Goal: Information Seeking & Learning: Learn about a topic

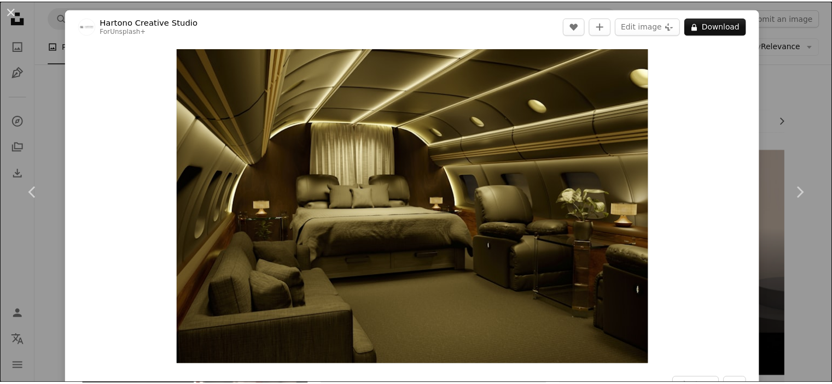
scroll to position [4634, 0]
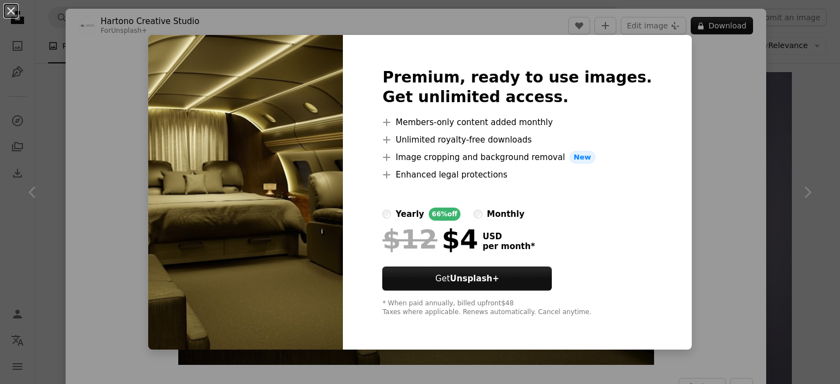
click at [688, 143] on div "An X shape Premium, ready to use images. Get unlimited access. A plus sign Memb…" at bounding box center [420, 192] width 840 height 384
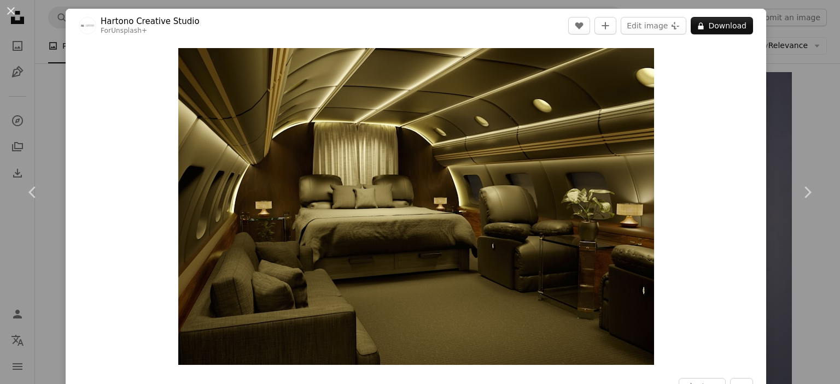
click at [792, 114] on div "An X shape Chevron left Chevron right Hartono Creative Studio For Unsplash+ A h…" at bounding box center [420, 192] width 840 height 384
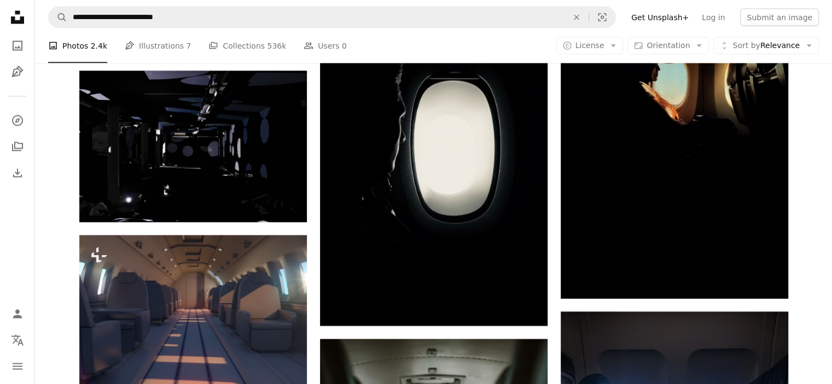
scroll to position [6601, 0]
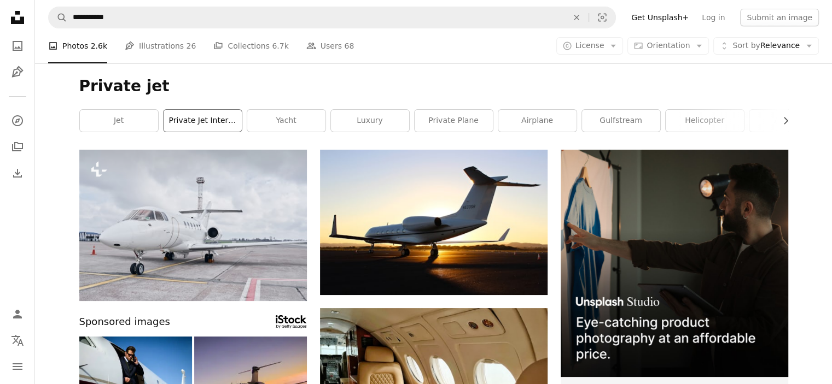
click at [223, 115] on link "private jet interior" at bounding box center [202, 121] width 78 height 22
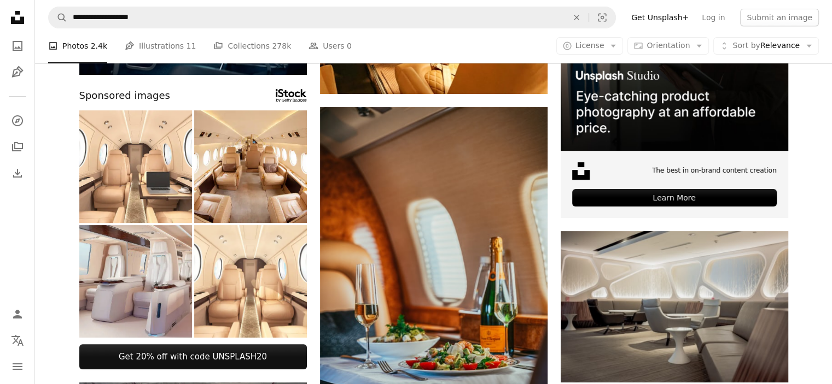
scroll to position [227, 0]
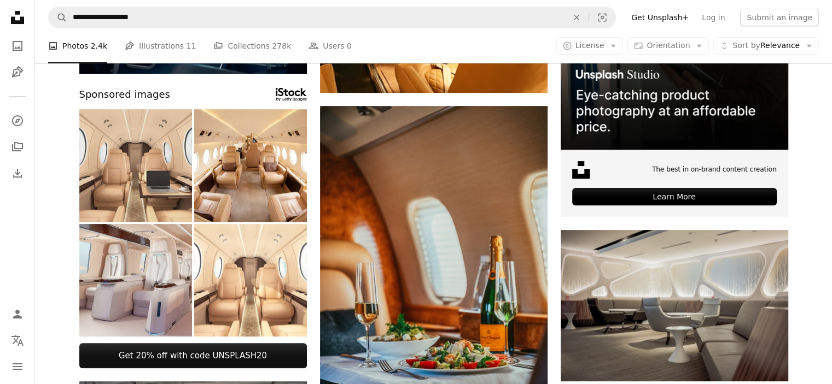
click at [122, 192] on img at bounding box center [135, 165] width 113 height 113
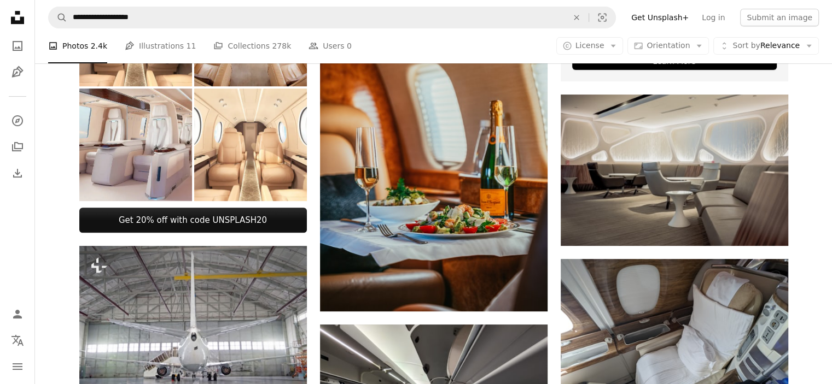
scroll to position [362, 0]
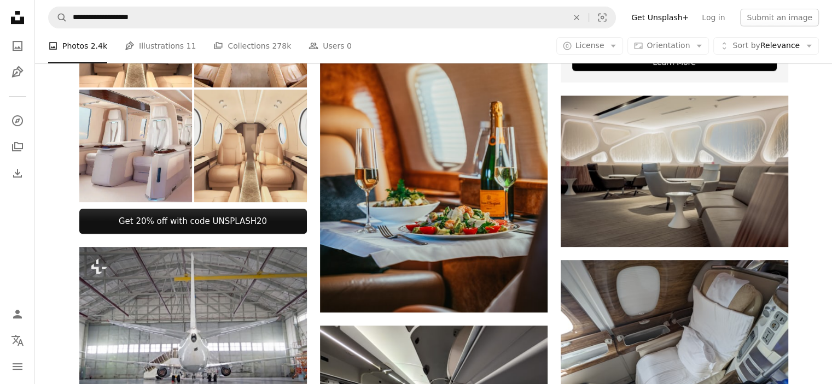
click at [256, 153] on img at bounding box center [250, 146] width 113 height 113
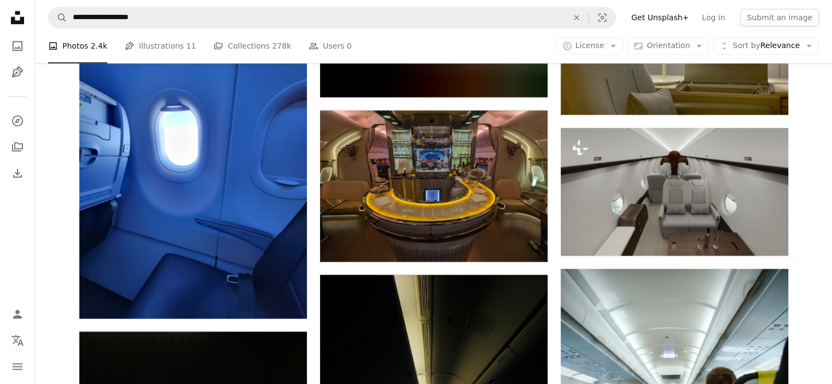
scroll to position [5422, 0]
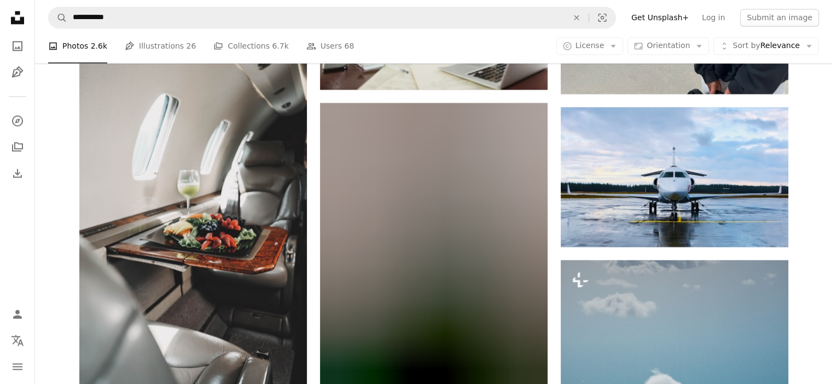
scroll to position [1693, 0]
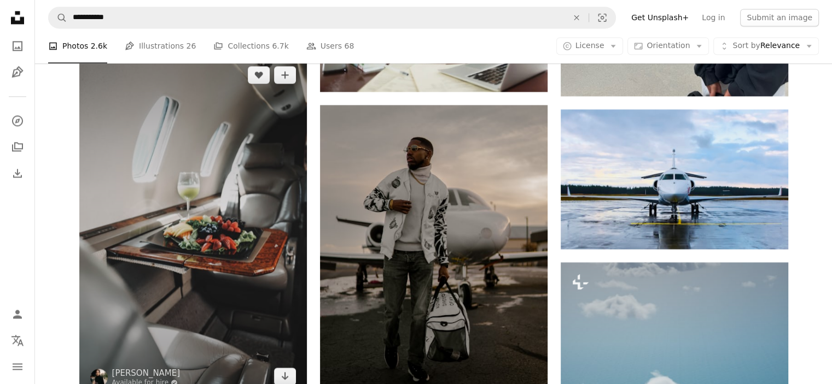
click at [214, 283] on img at bounding box center [192, 225] width 227 height 341
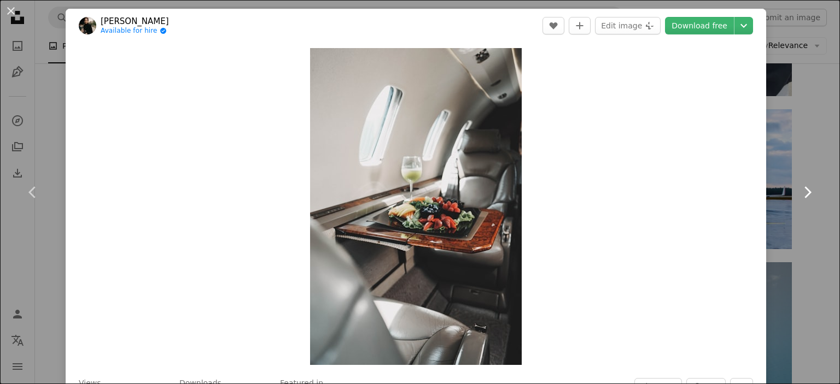
click at [793, 174] on link "Chevron right" at bounding box center [807, 192] width 66 height 105
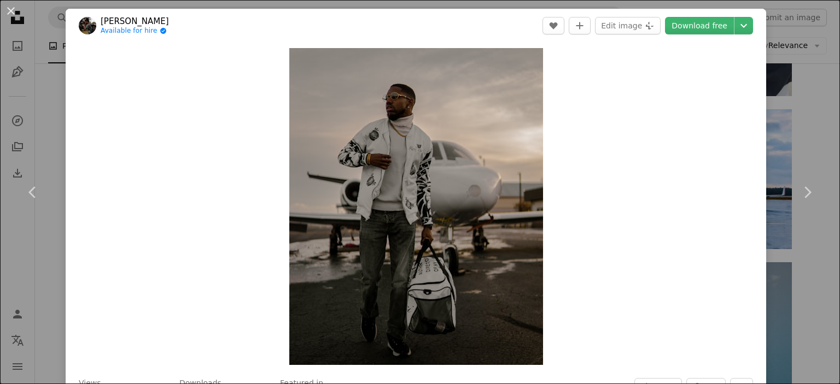
click at [809, 124] on div "An X shape Chevron left Chevron right Ziejel [PERSON_NAME] Available for hire A…" at bounding box center [420, 192] width 840 height 384
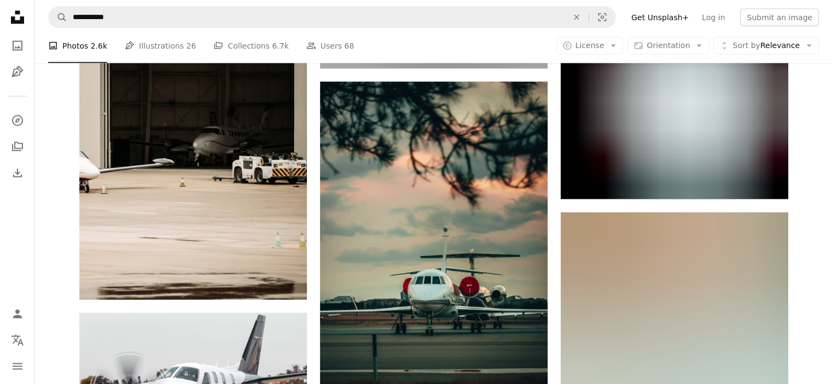
scroll to position [10473, 0]
